Goal: Communication & Community: Answer question/provide support

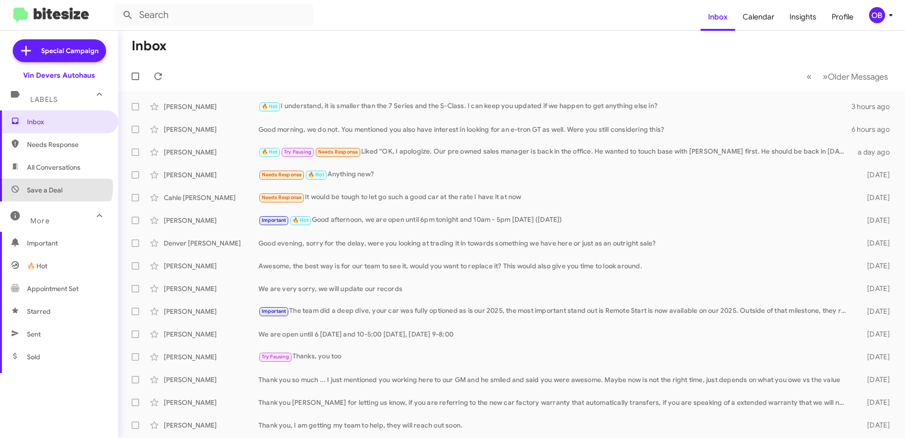
click at [53, 186] on span "Save a Deal" at bounding box center [45, 189] width 36 height 9
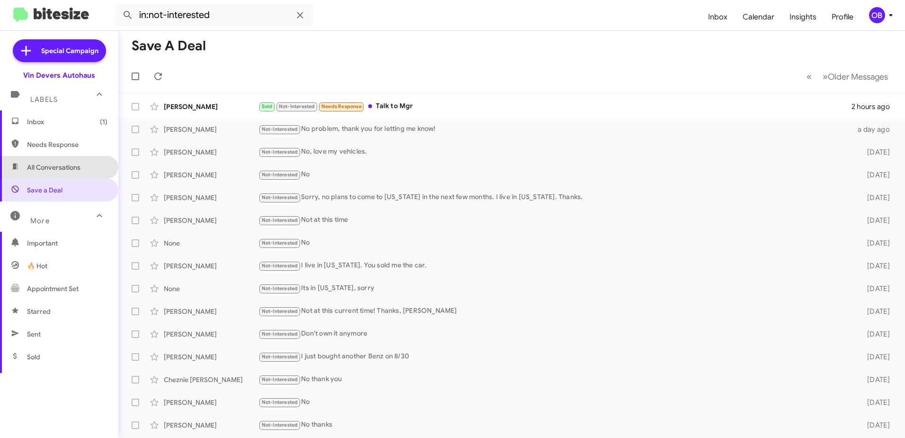
click at [63, 166] on span "All Conversations" at bounding box center [54, 166] width 54 height 9
type input "in:all-conversations"
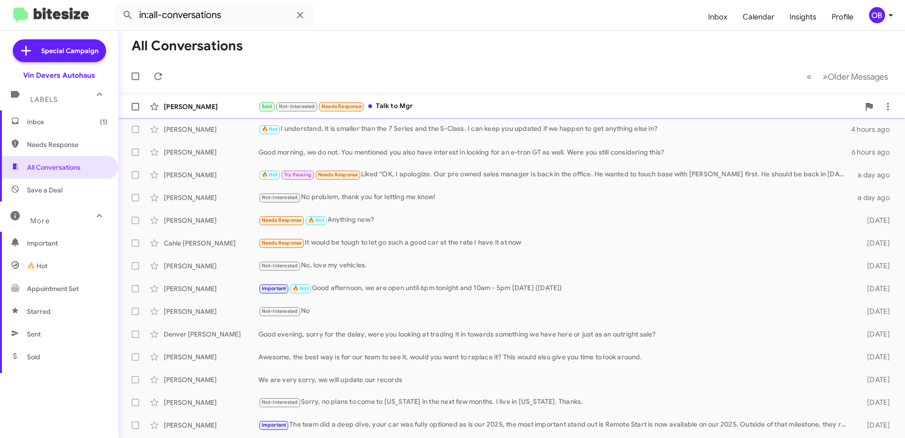
click at [436, 101] on div "Sold Not-Interested Needs Response Talk to Mgr" at bounding box center [559, 106] width 601 height 11
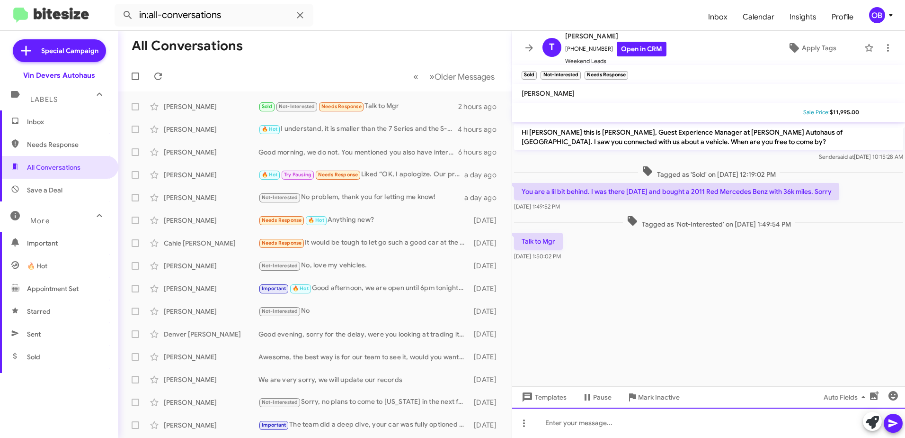
click at [587, 420] on div at bounding box center [708, 422] width 393 height 30
